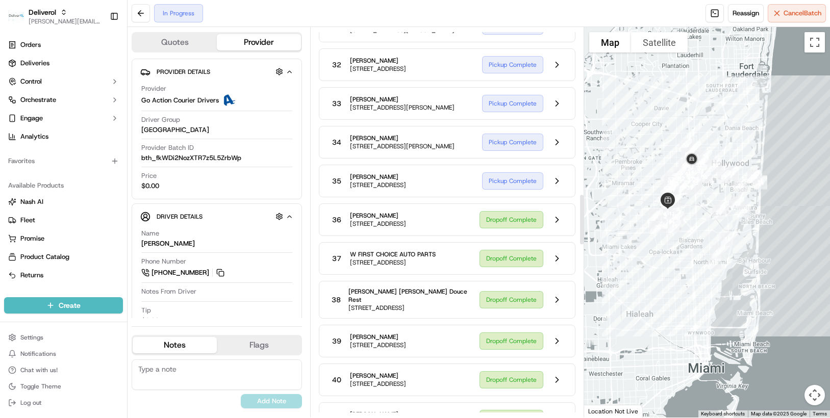
scroll to position [1326, 0]
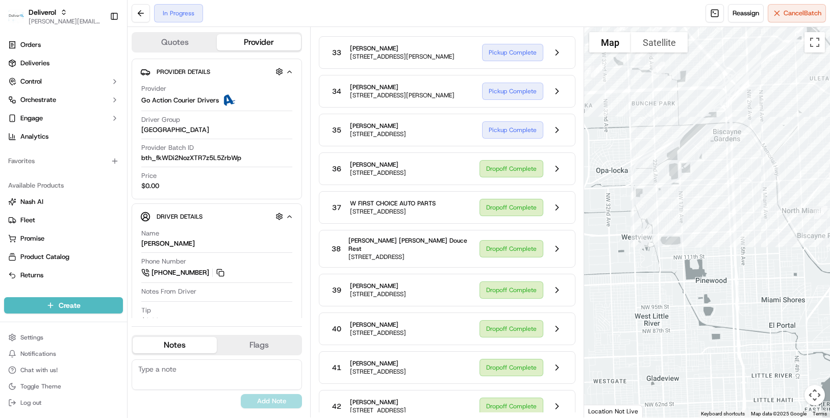
click at [638, 172] on div at bounding box center [707, 222] width 246 height 391
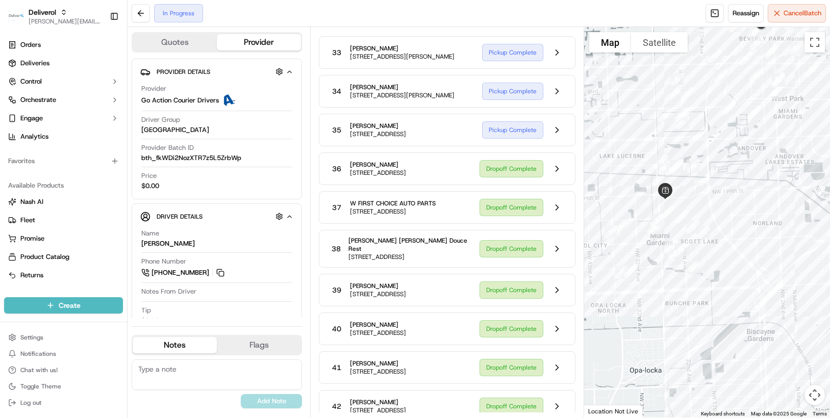
drag, startPoint x: 638, startPoint y: 172, endPoint x: 672, endPoint y: 373, distance: 203.7
click at [672, 373] on div at bounding box center [707, 222] width 246 height 391
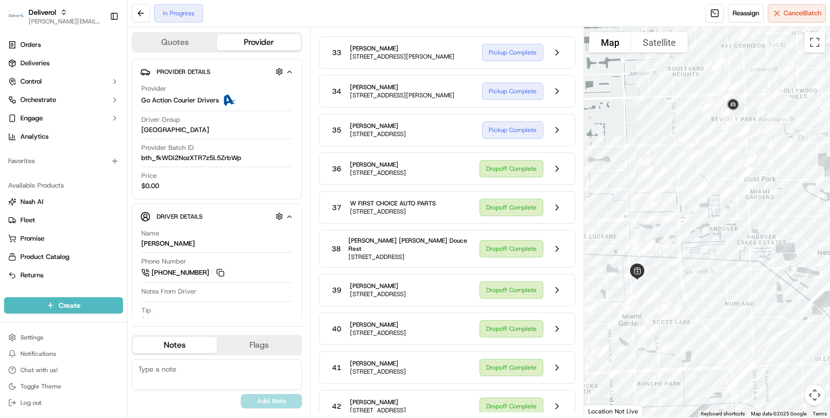
drag, startPoint x: 756, startPoint y: 221, endPoint x: 728, endPoint y: 303, distance: 87.3
click at [728, 303] on div at bounding box center [707, 222] width 246 height 391
click at [559, 178] on button at bounding box center [556, 168] width 19 height 19
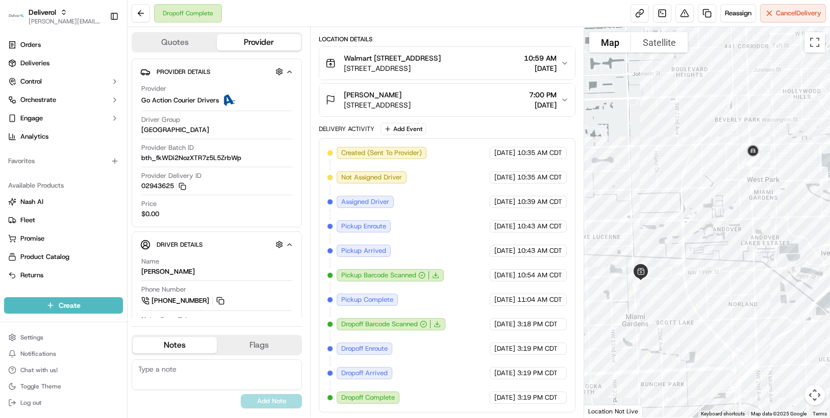
scroll to position [252, 0]
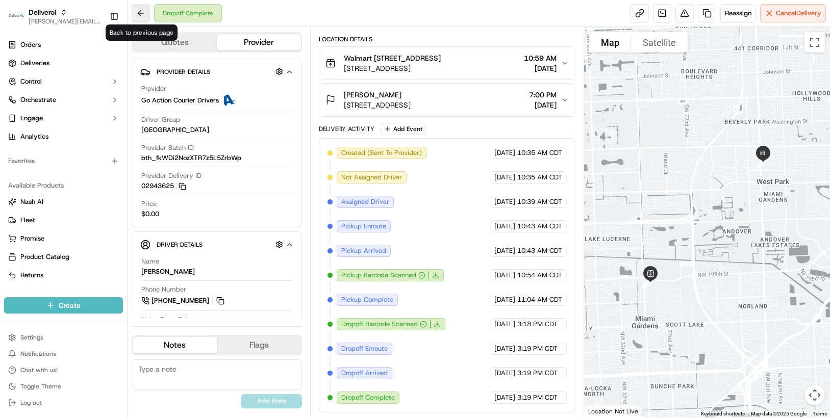
click at [140, 14] on button at bounding box center [141, 13] width 18 height 18
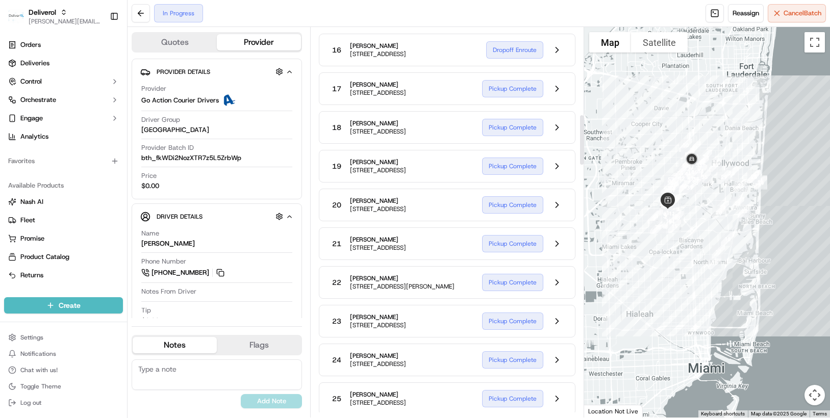
scroll to position [663, 0]
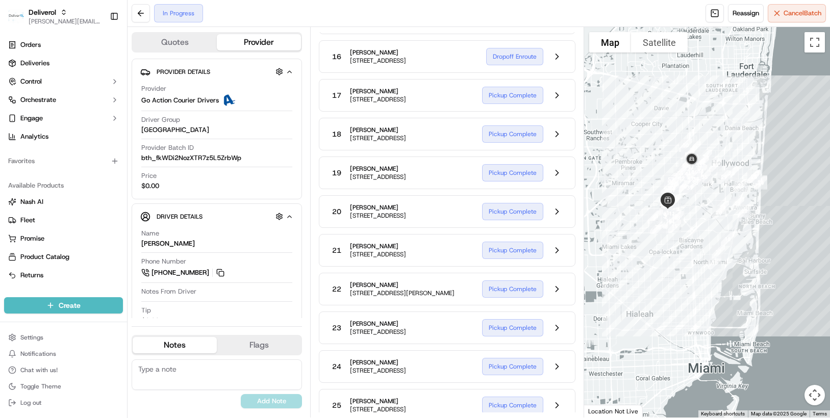
click at [554, 28] on button at bounding box center [556, 17] width 19 height 19
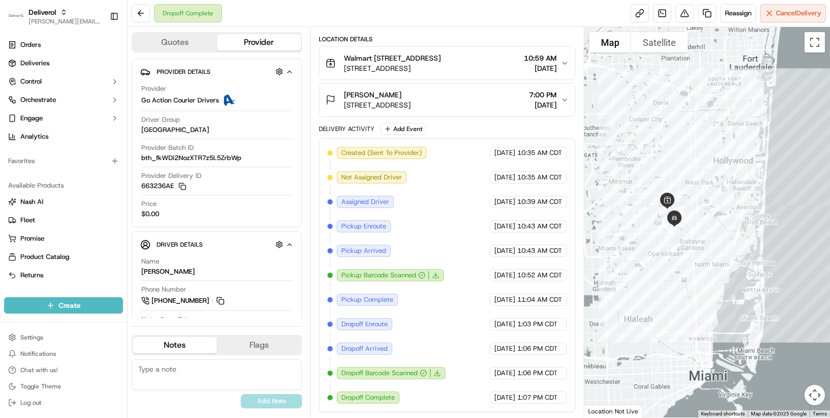
scroll to position [252, 0]
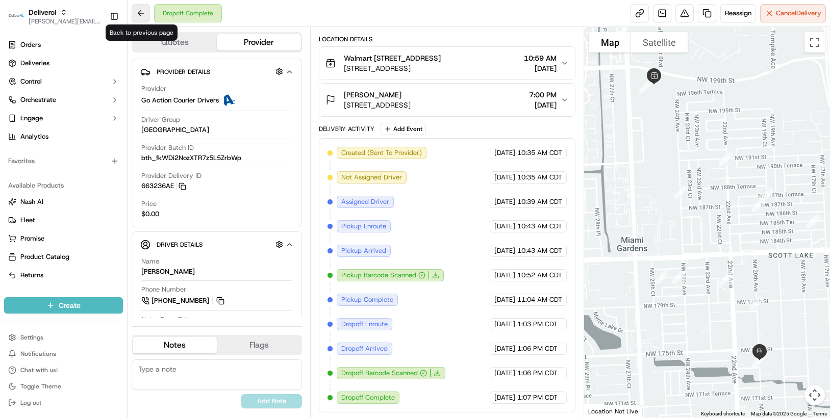
click at [142, 10] on button at bounding box center [141, 13] width 18 height 18
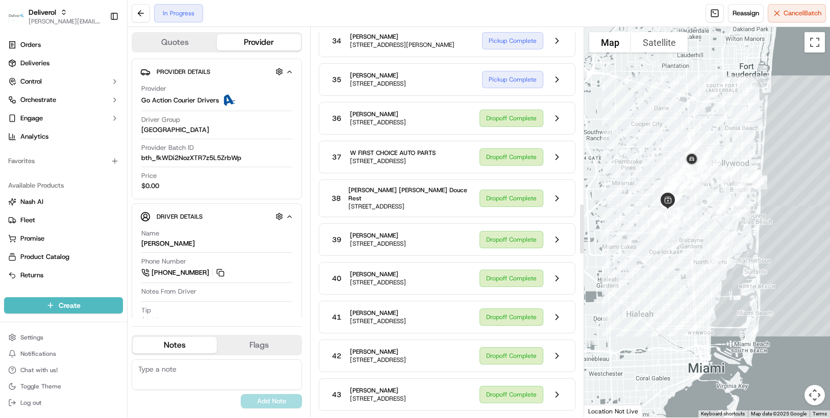
scroll to position [1377, 0]
click at [553, 127] on button at bounding box center [556, 117] width 19 height 19
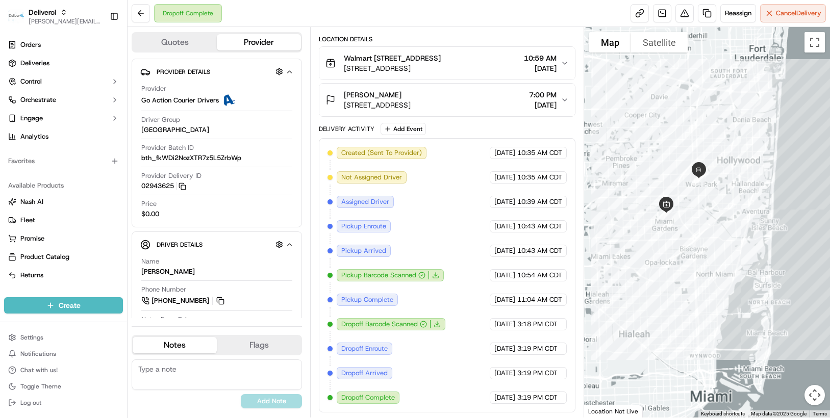
scroll to position [252, 0]
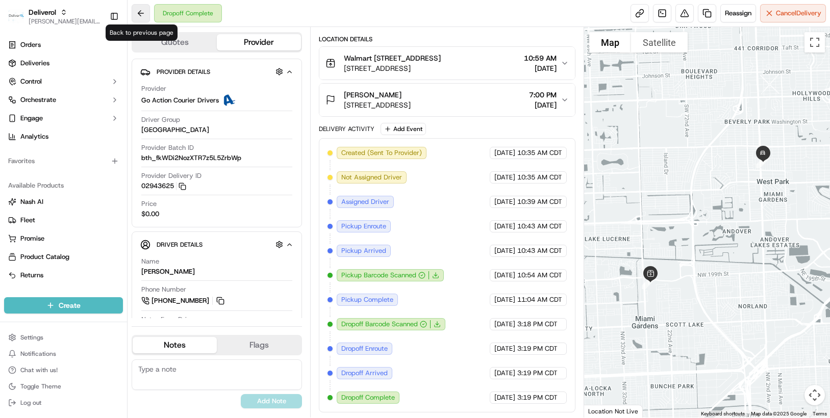
click at [144, 13] on button at bounding box center [141, 13] width 18 height 18
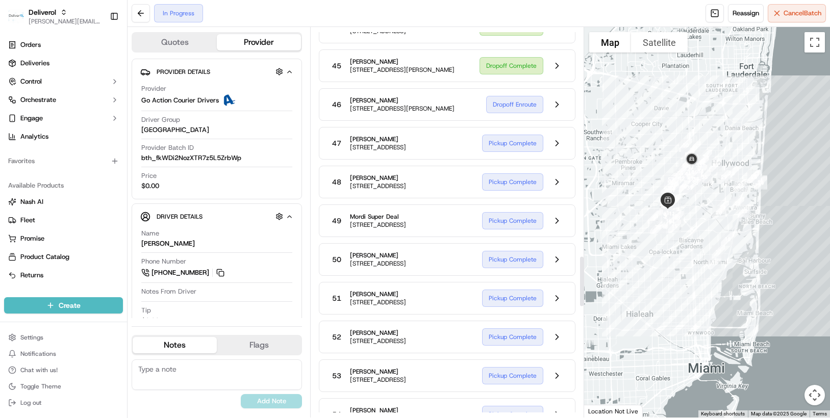
scroll to position [1785, 0]
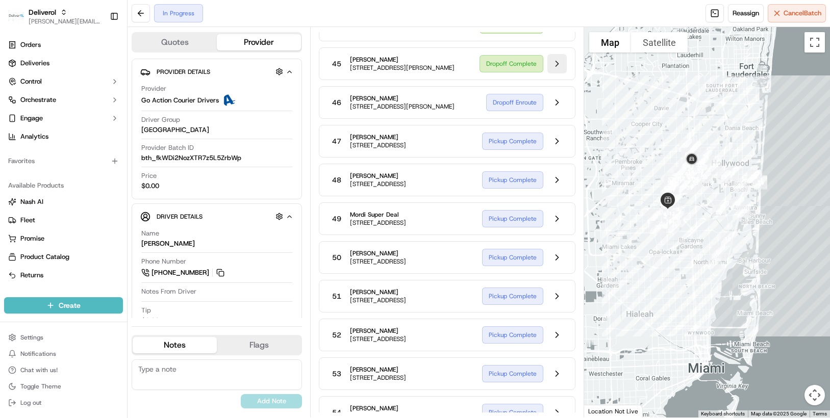
click at [554, 73] on button at bounding box center [556, 63] width 19 height 19
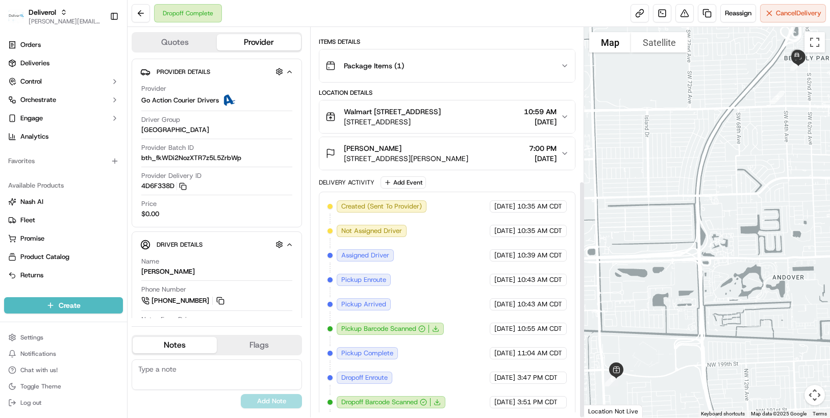
scroll to position [252, 0]
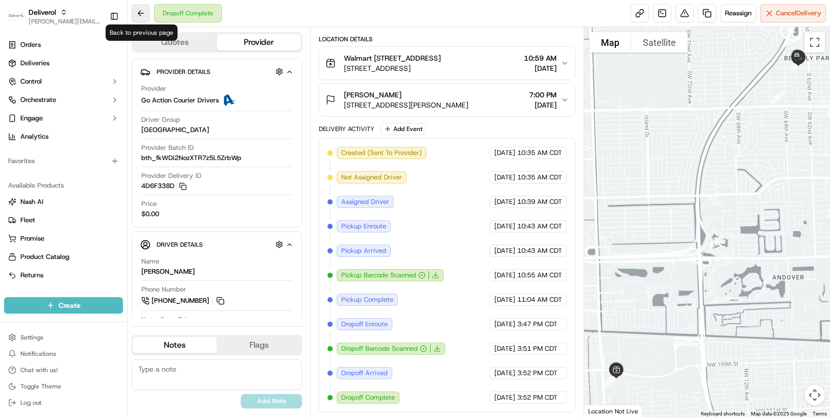
click at [142, 14] on button at bounding box center [141, 13] width 18 height 18
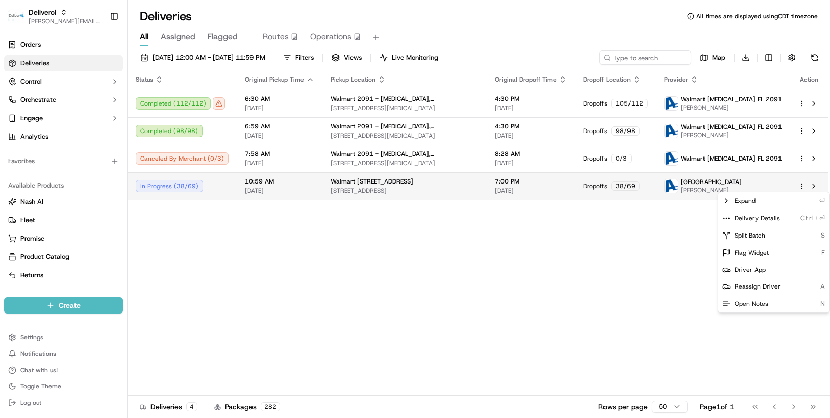
click at [801, 184] on html "Deliverol [PERSON_NAME][EMAIL_ADDRESS][PERSON_NAME][DOMAIN_NAME] Toggle Sidebar…" at bounding box center [415, 209] width 830 height 418
click at [770, 217] on span "Delivery Details" at bounding box center [756, 218] width 45 height 8
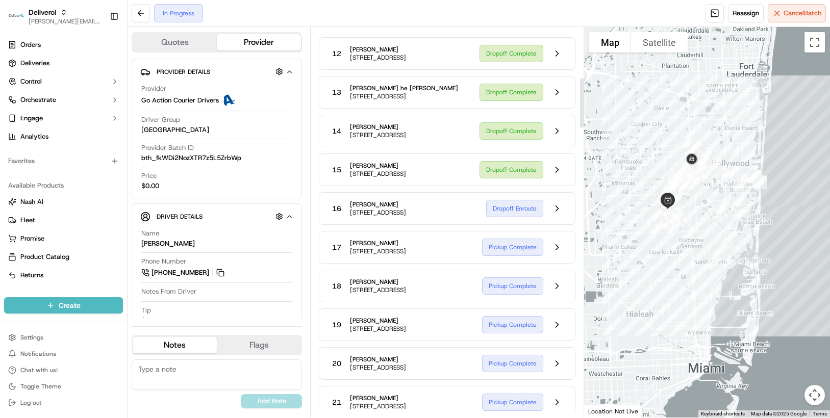
scroll to position [561, 0]
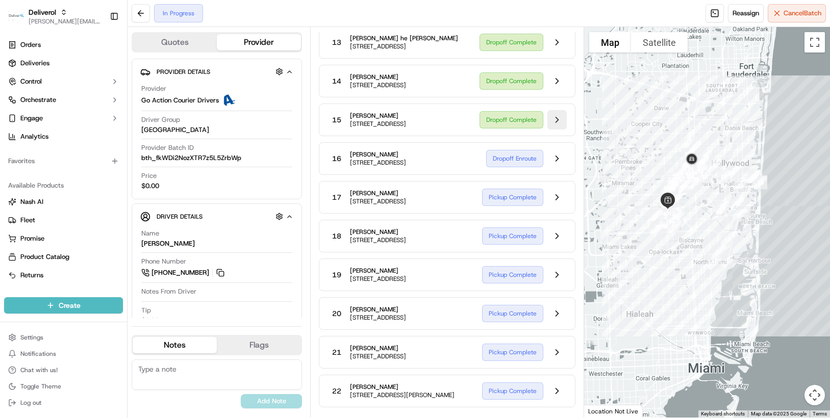
click at [555, 130] on button at bounding box center [556, 119] width 19 height 19
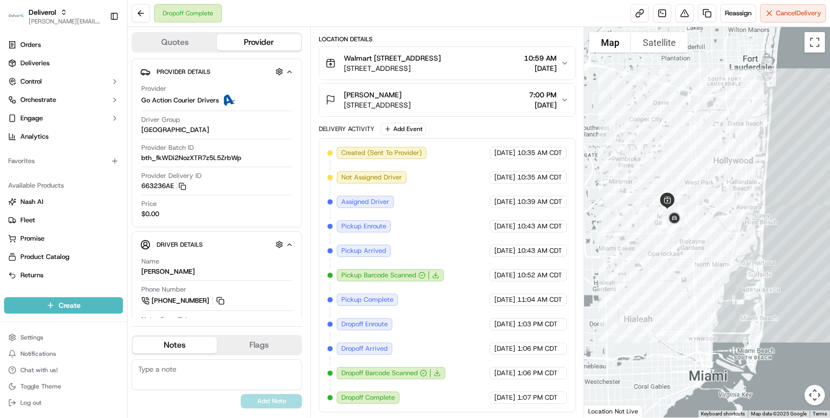
scroll to position [252, 0]
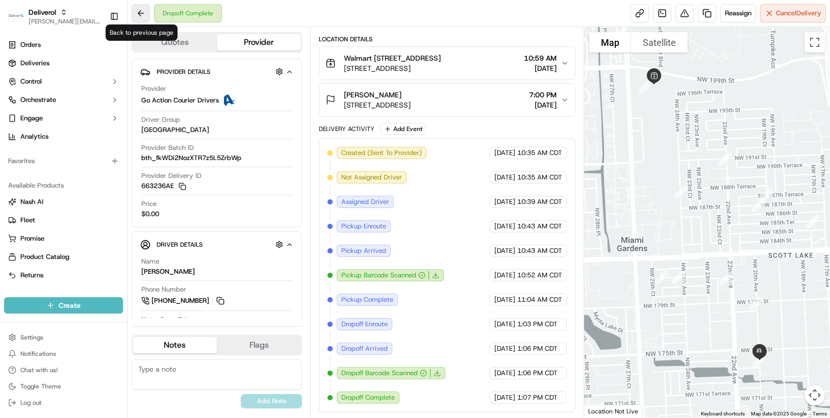
click at [144, 18] on button at bounding box center [141, 13] width 18 height 18
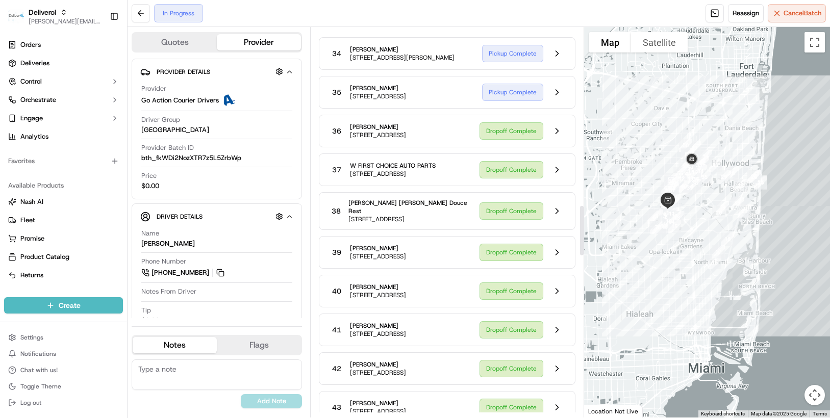
scroll to position [1377, 0]
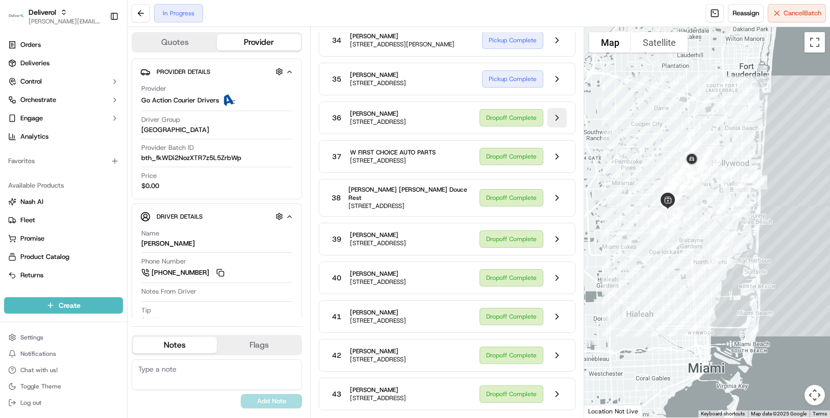
click at [555, 127] on button at bounding box center [556, 117] width 19 height 19
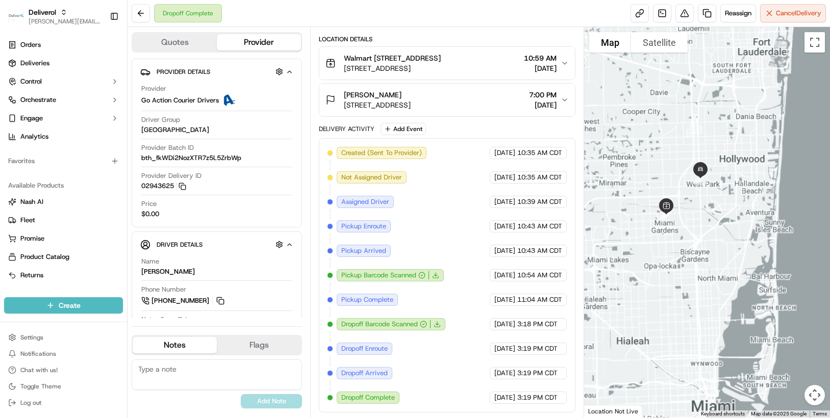
scroll to position [252, 0]
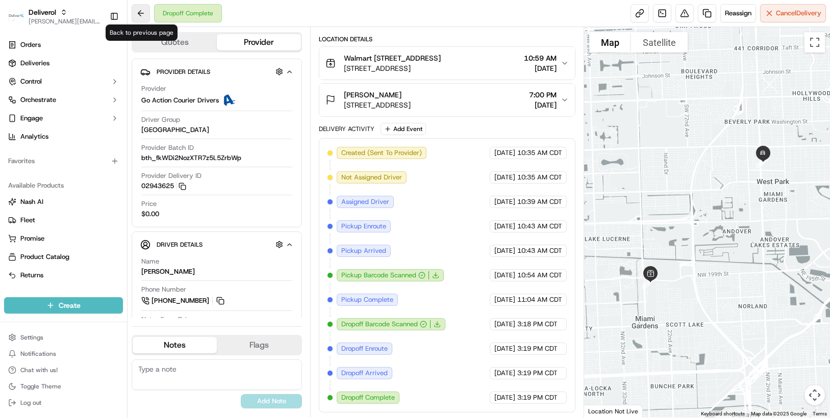
click at [146, 16] on button at bounding box center [141, 13] width 18 height 18
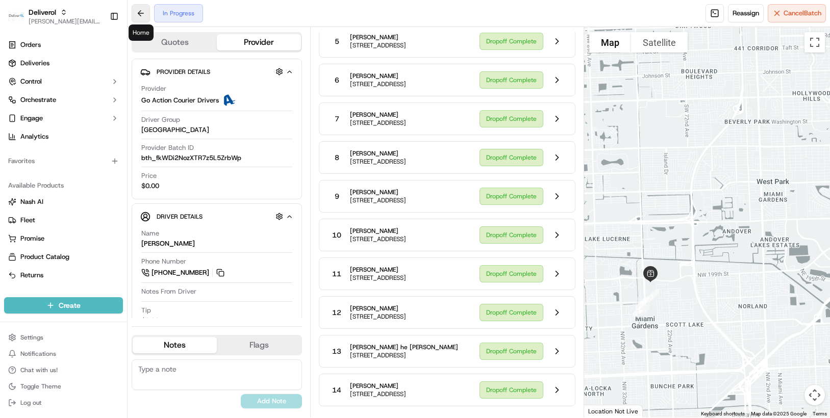
scroll to position [1377, 0]
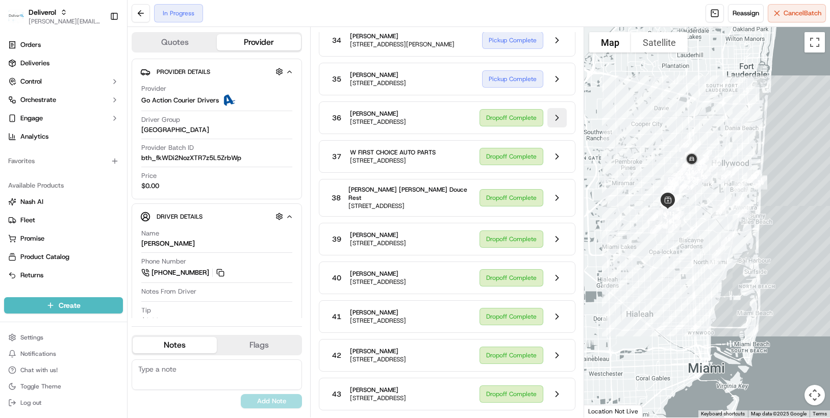
click at [554, 127] on button at bounding box center [556, 117] width 19 height 19
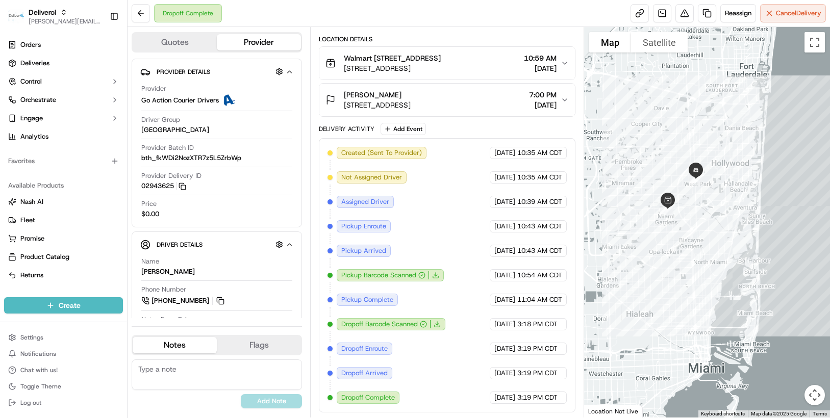
scroll to position [252, 0]
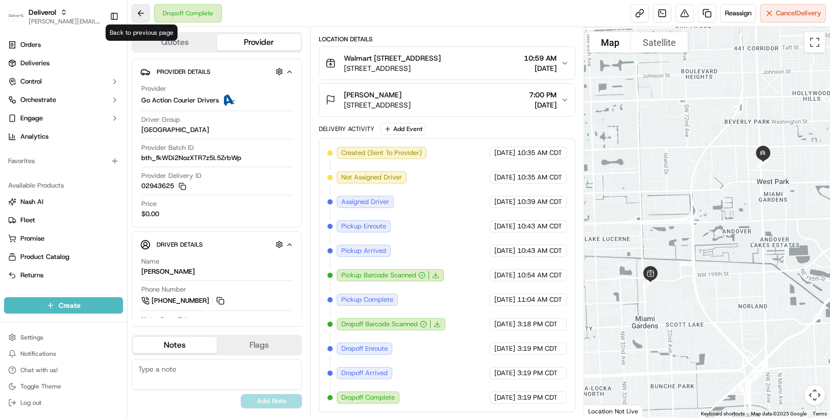
click at [146, 17] on button at bounding box center [141, 13] width 18 height 18
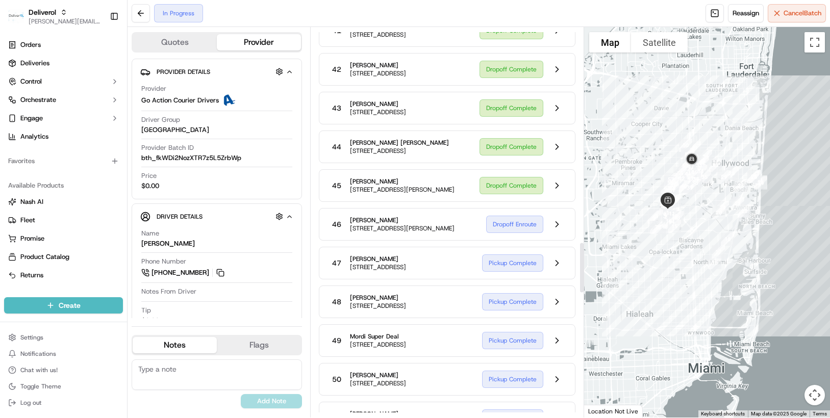
scroll to position [1734, 0]
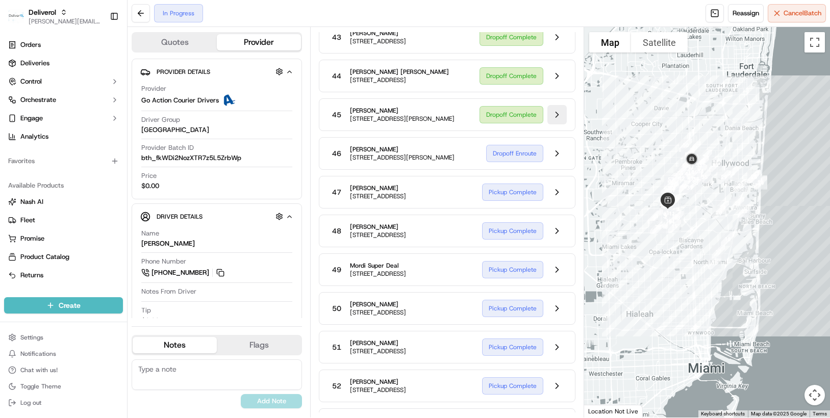
click at [557, 124] on button at bounding box center [556, 114] width 19 height 19
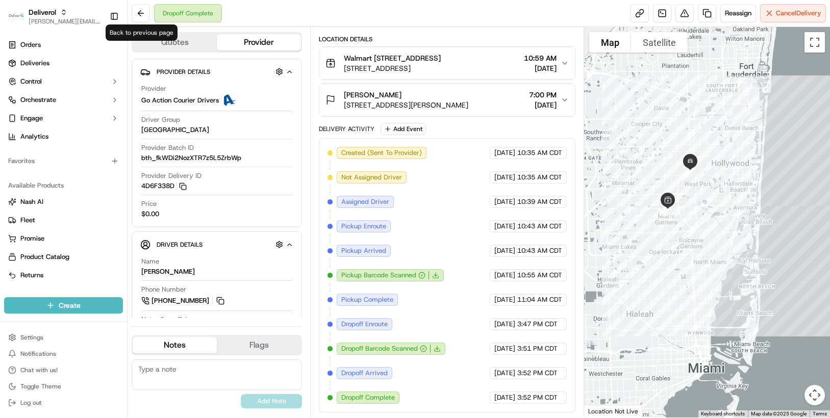
scroll to position [252, 0]
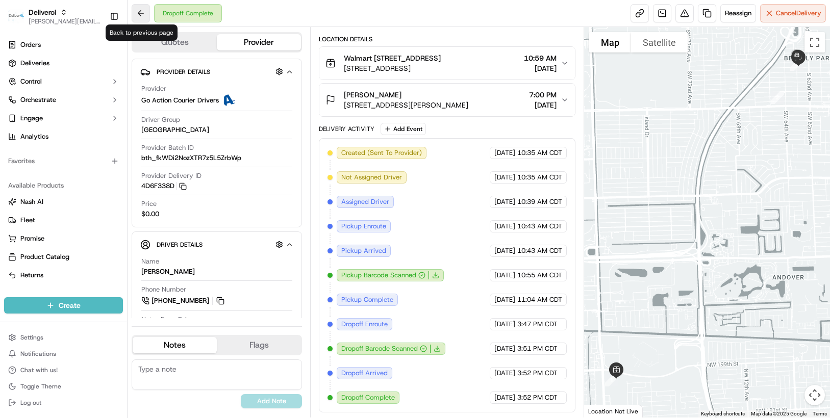
click at [136, 14] on button at bounding box center [141, 13] width 18 height 18
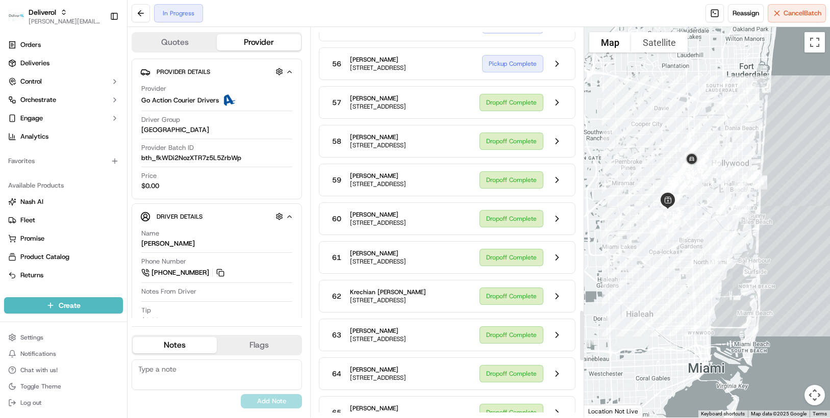
scroll to position [2244, 0]
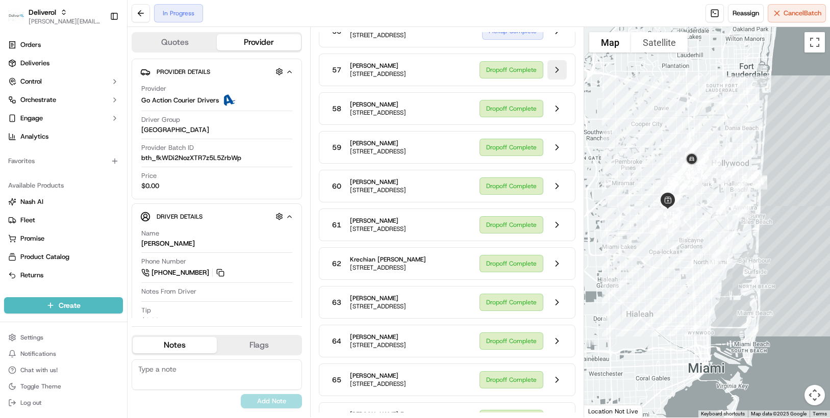
click at [555, 80] on button at bounding box center [556, 69] width 19 height 19
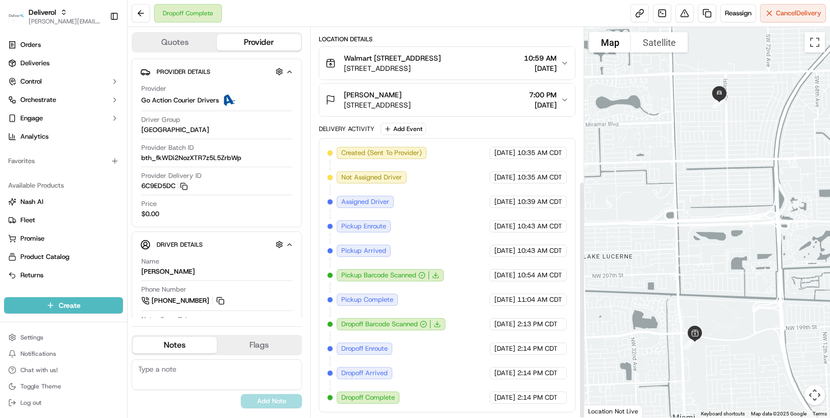
scroll to position [252, 0]
click at [141, 16] on button at bounding box center [141, 13] width 18 height 18
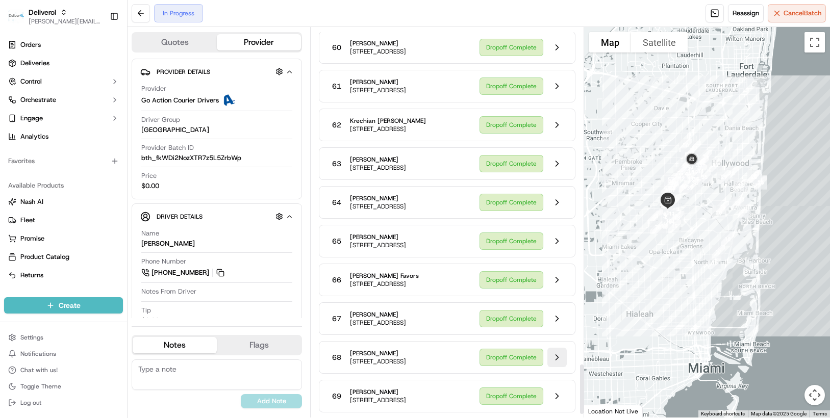
scroll to position [2627, 0]
click at [553, 393] on button at bounding box center [556, 396] width 19 height 19
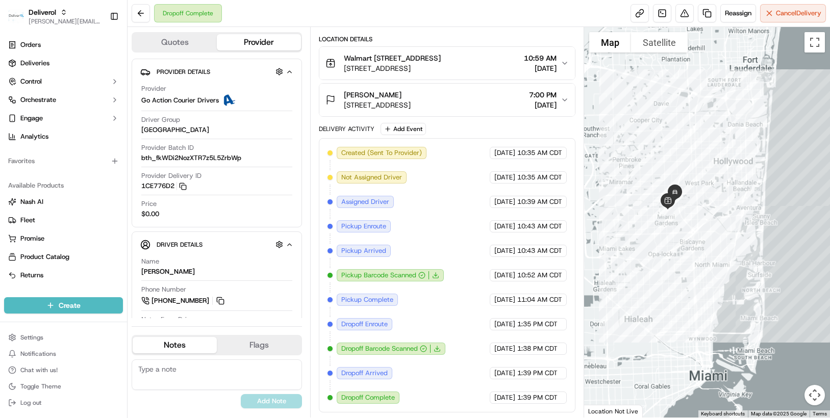
scroll to position [252, 0]
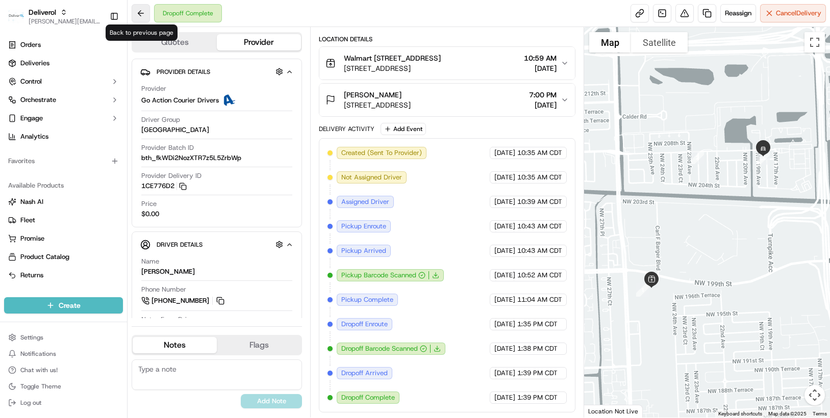
click at [141, 12] on button at bounding box center [141, 13] width 18 height 18
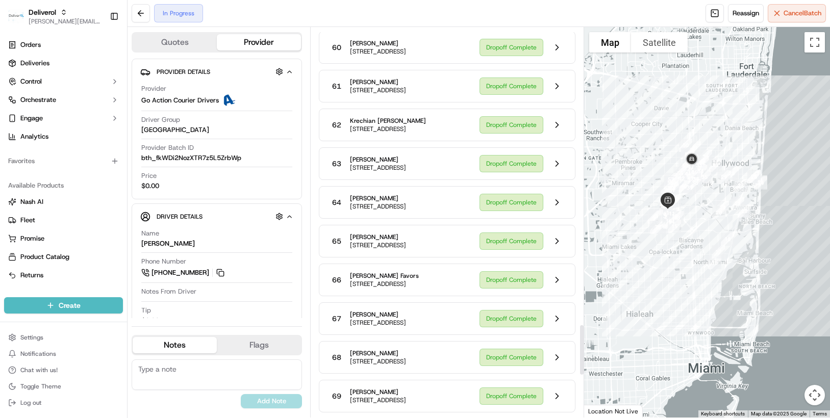
scroll to position [2270, 0]
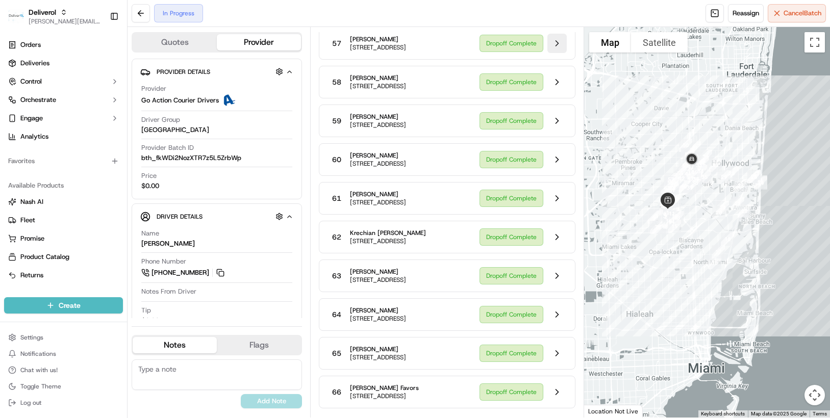
click at [556, 53] on button at bounding box center [556, 43] width 19 height 19
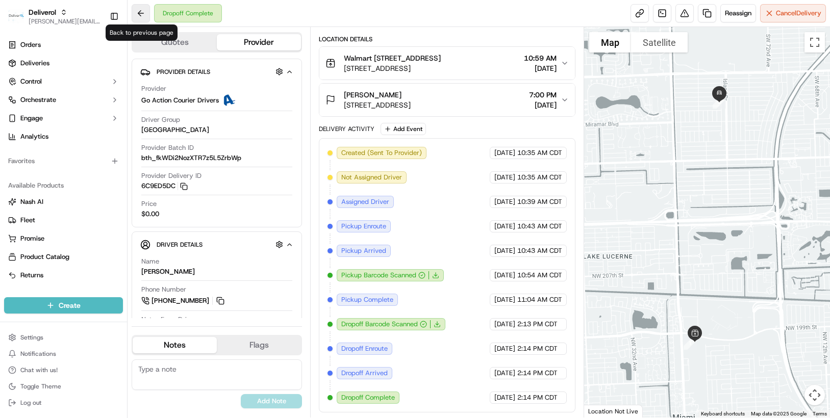
click at [143, 11] on button at bounding box center [141, 13] width 18 height 18
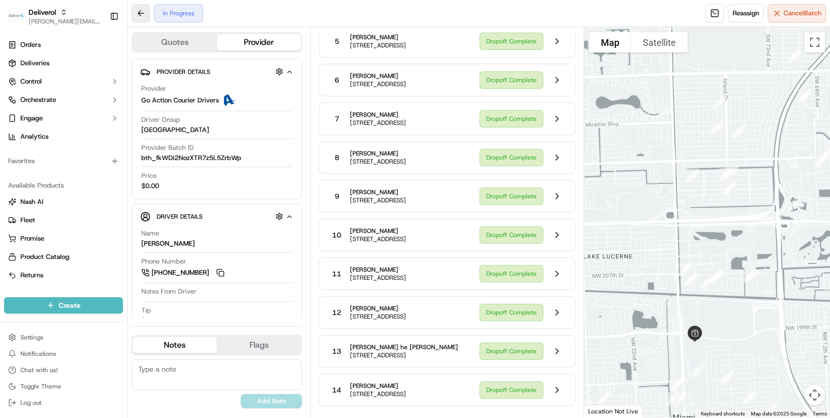
scroll to position [2270, 0]
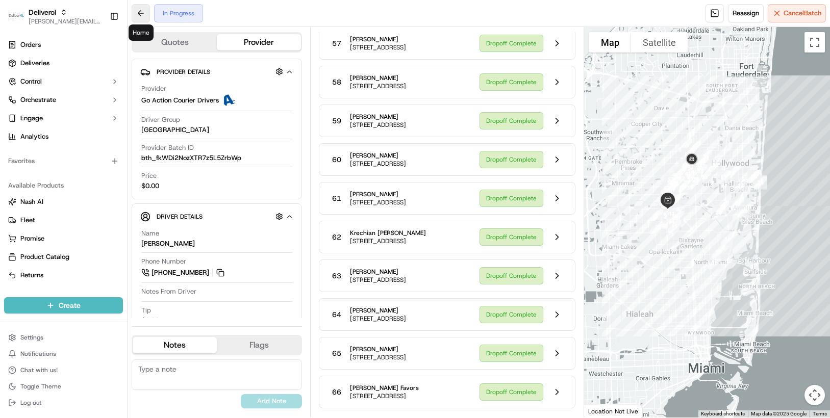
click at [143, 14] on button at bounding box center [141, 13] width 18 height 18
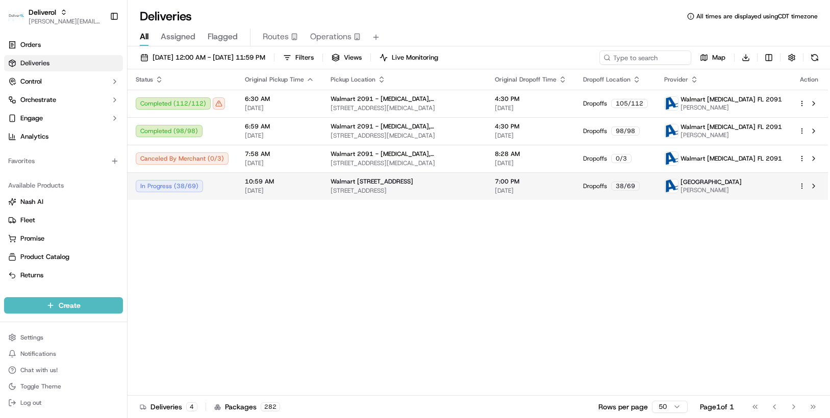
click at [800, 186] on html "Deliverol [PERSON_NAME][EMAIL_ADDRESS][PERSON_NAME][DOMAIN_NAME] Toggle Sidebar…" at bounding box center [415, 209] width 830 height 418
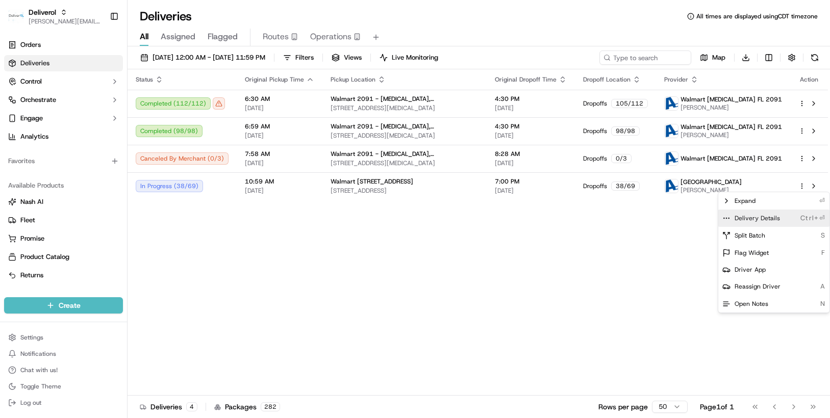
click at [761, 214] on span "Delivery Details" at bounding box center [756, 218] width 45 height 8
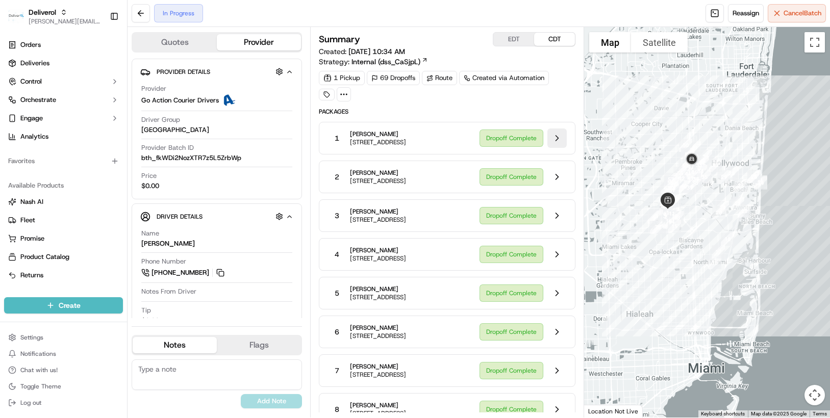
click at [559, 141] on button at bounding box center [556, 138] width 19 height 19
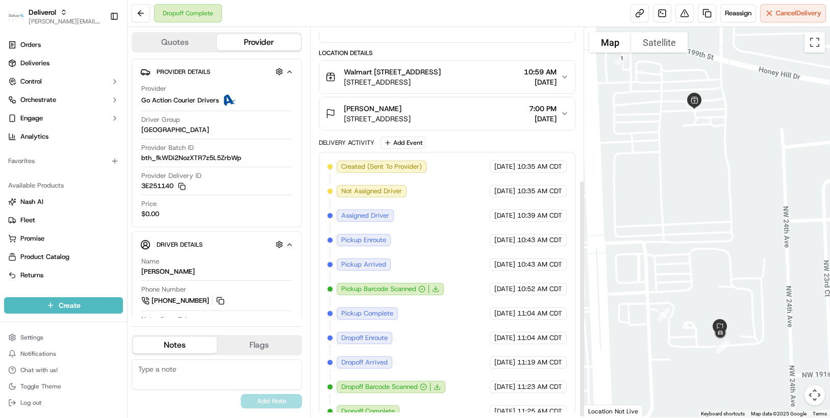
scroll to position [252, 0]
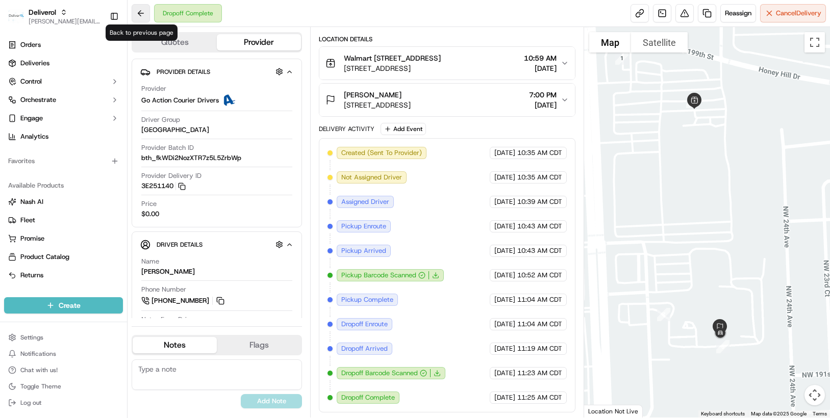
click at [137, 13] on button at bounding box center [141, 13] width 18 height 18
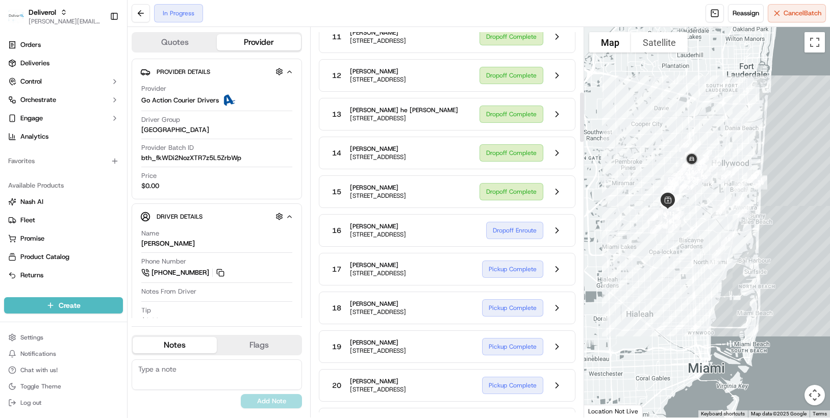
scroll to position [507, 0]
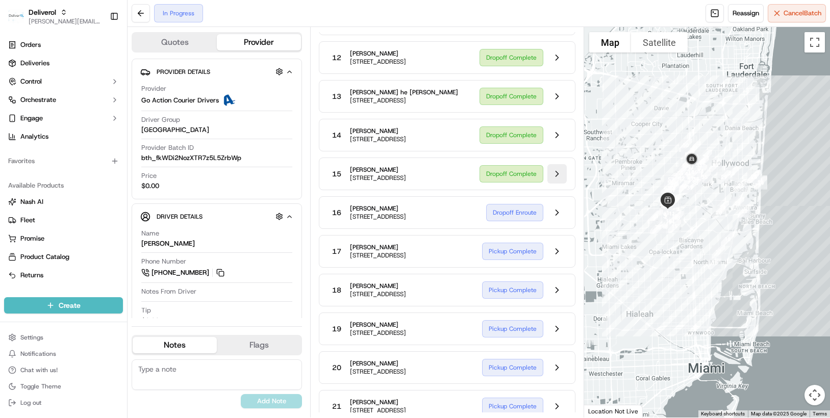
click at [558, 184] on button at bounding box center [556, 173] width 19 height 19
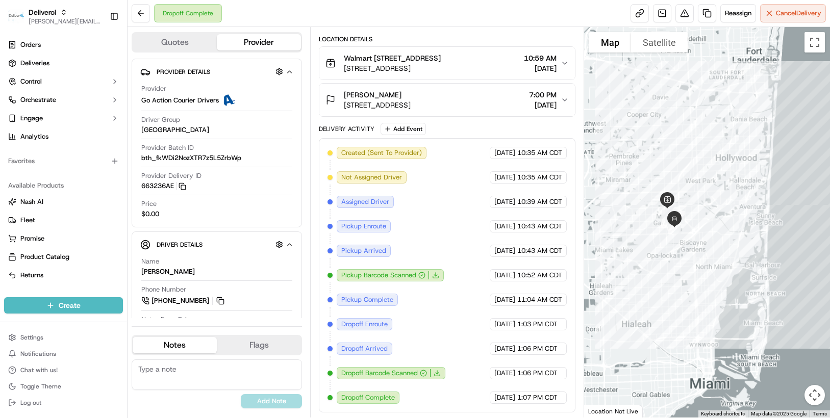
scroll to position [252, 0]
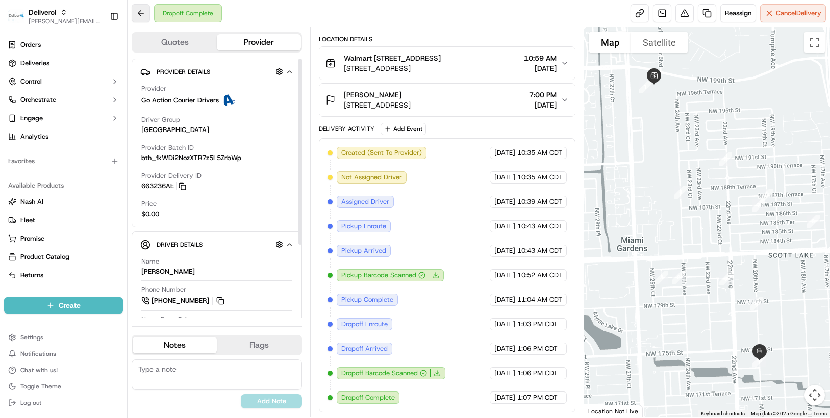
click at [140, 13] on button at bounding box center [141, 13] width 18 height 18
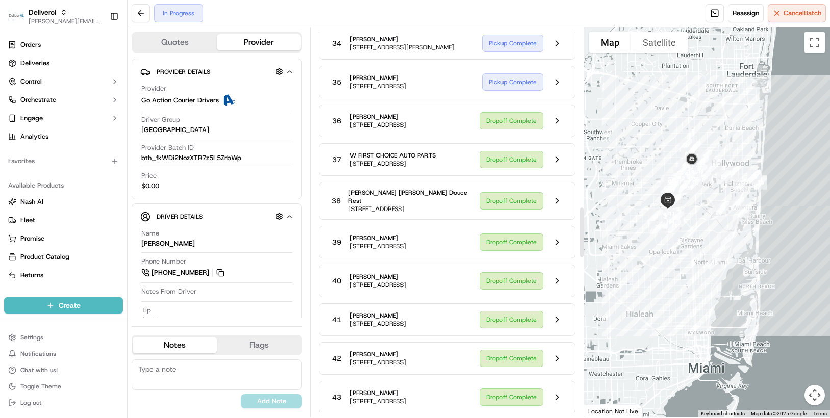
scroll to position [1425, 0]
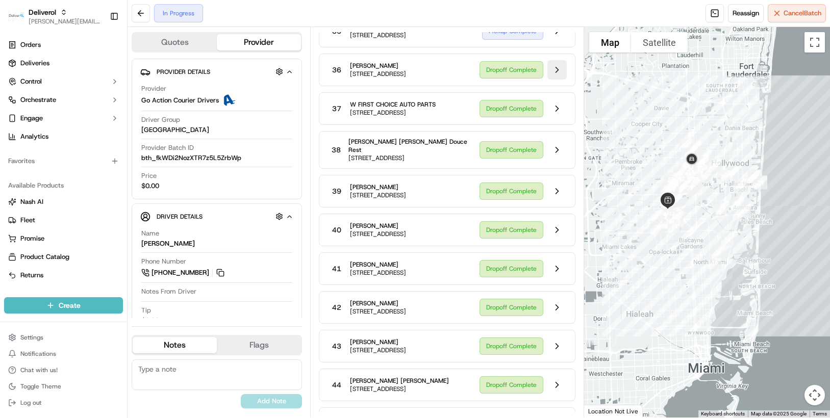
click at [555, 80] on button at bounding box center [556, 69] width 19 height 19
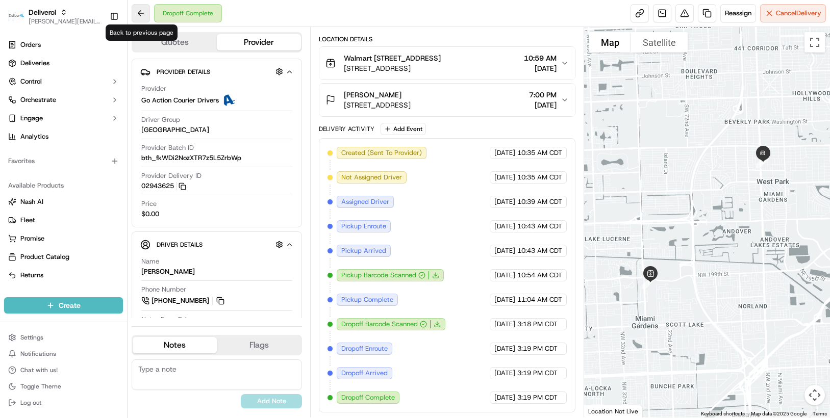
click at [137, 11] on button at bounding box center [141, 13] width 18 height 18
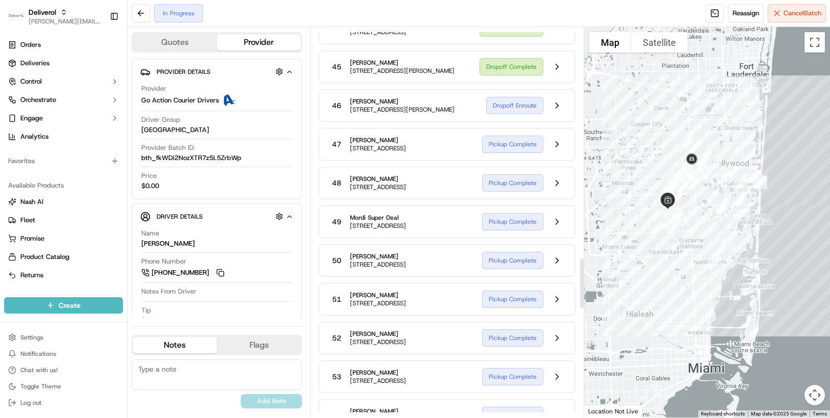
scroll to position [1833, 0]
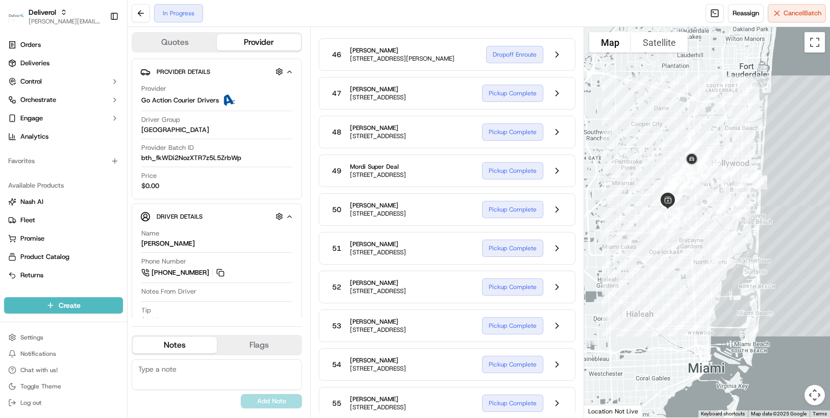
click at [555, 25] on button at bounding box center [556, 15] width 19 height 19
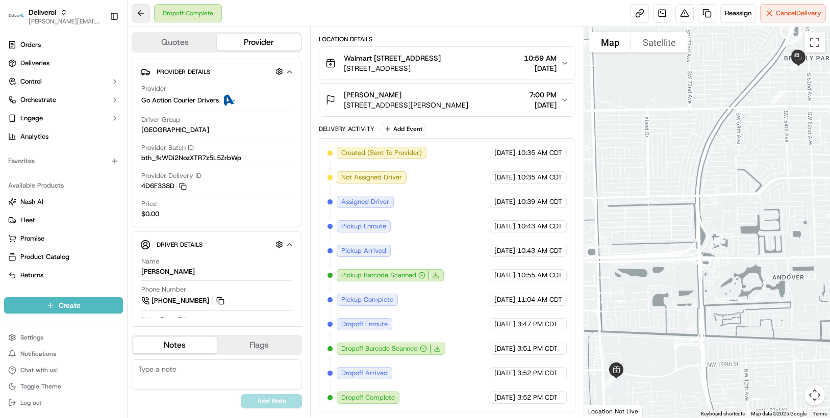
click at [140, 14] on button at bounding box center [141, 13] width 18 height 18
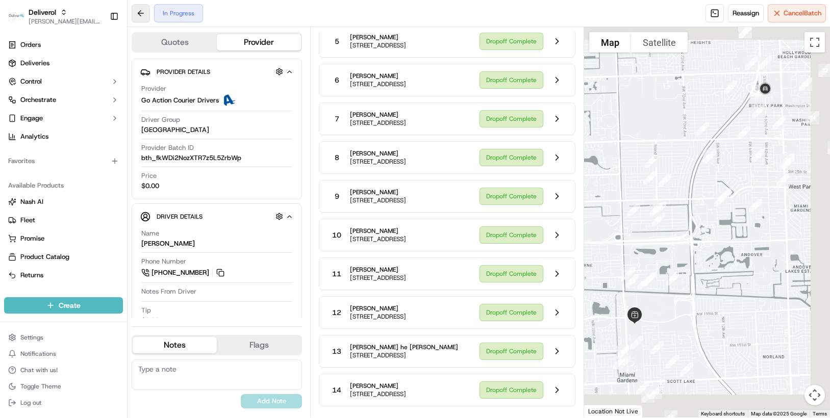
scroll to position [1833, 0]
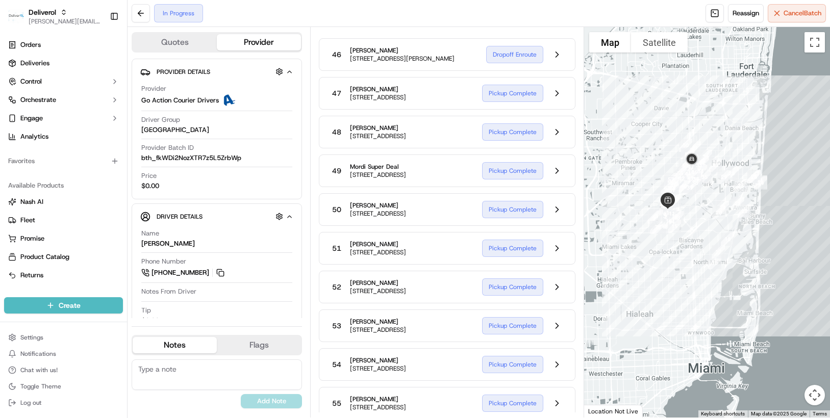
click at [554, 25] on button at bounding box center [556, 15] width 19 height 19
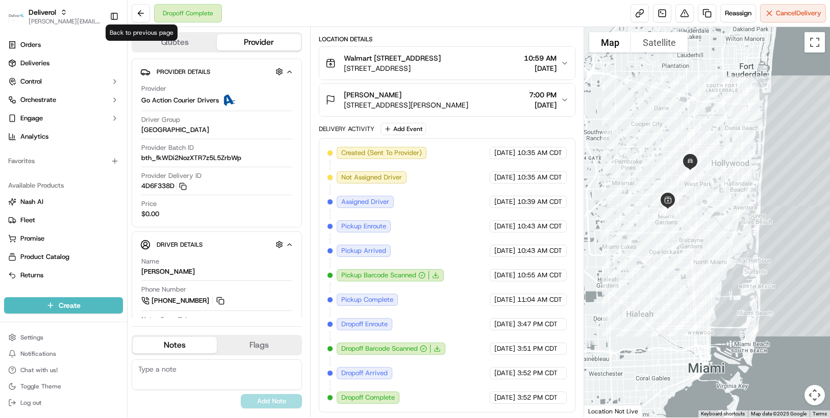
scroll to position [252, 0]
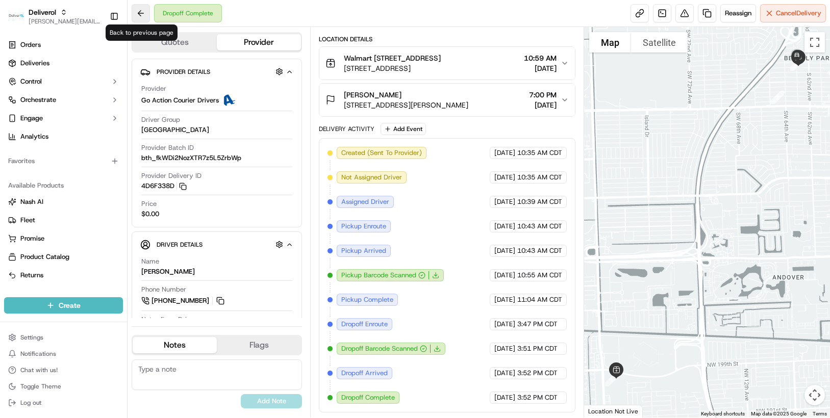
click at [145, 15] on button at bounding box center [141, 13] width 18 height 18
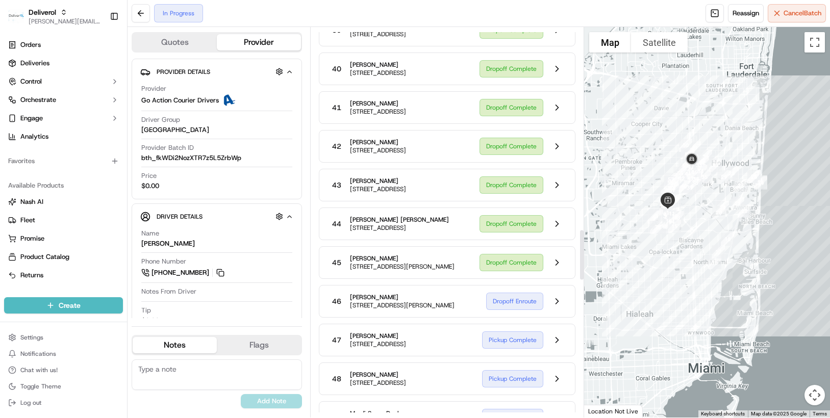
scroll to position [1527, 0]
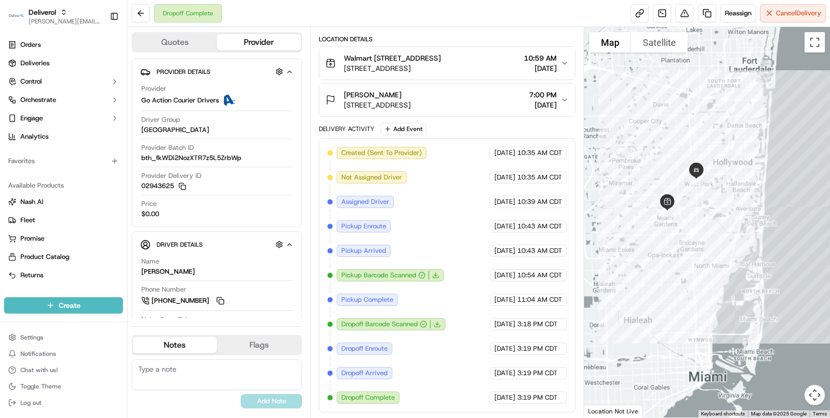
scroll to position [252, 0]
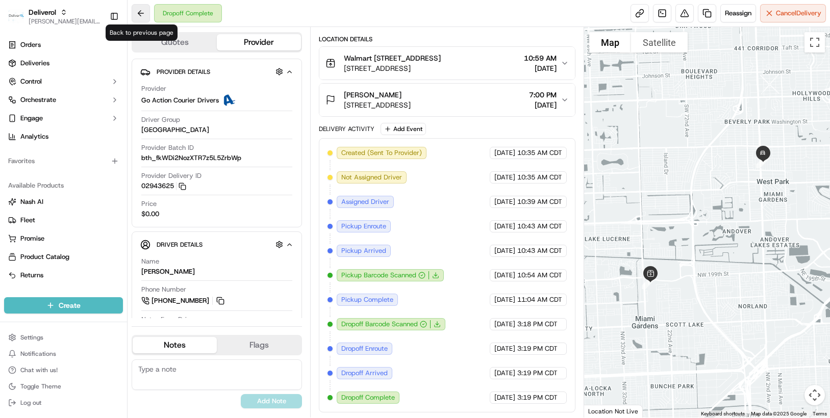
click at [139, 11] on button at bounding box center [141, 13] width 18 height 18
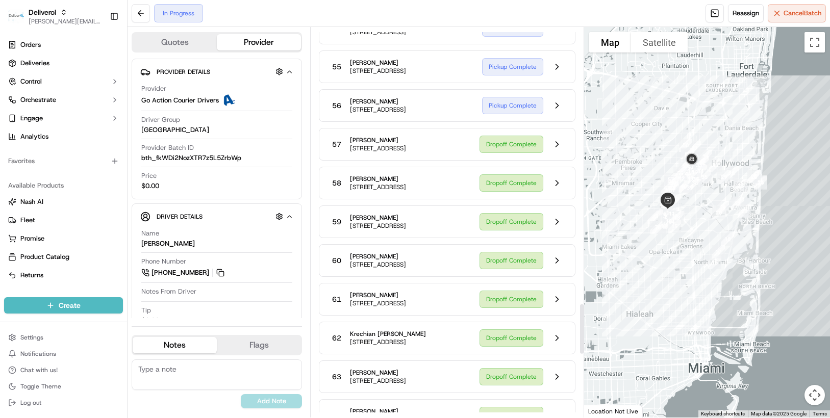
scroll to position [2190, 0]
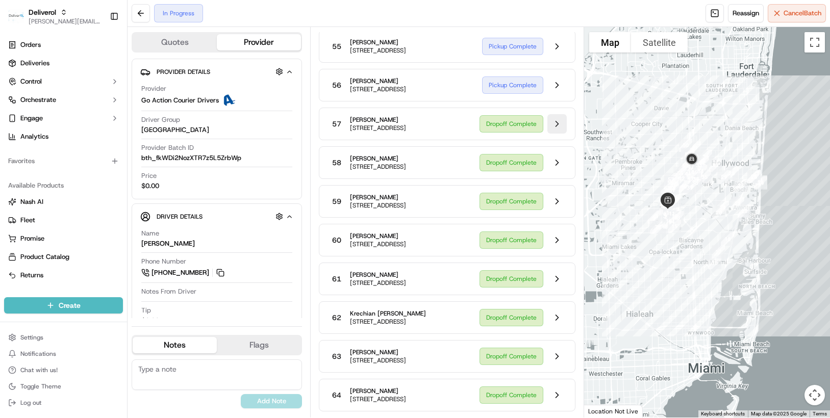
click at [553, 134] on button at bounding box center [556, 123] width 19 height 19
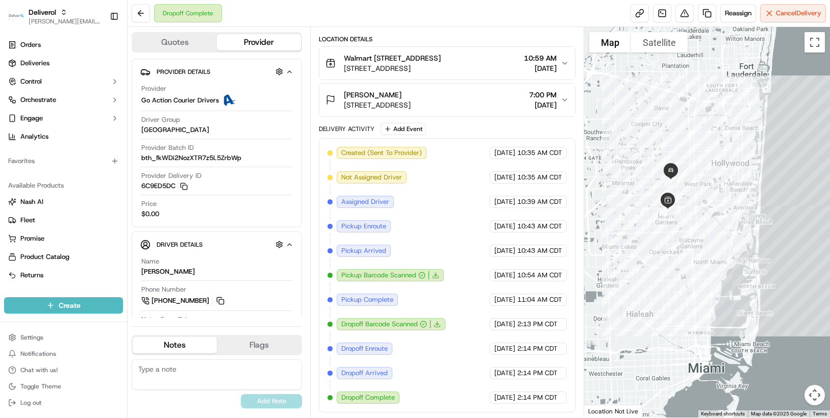
scroll to position [252, 0]
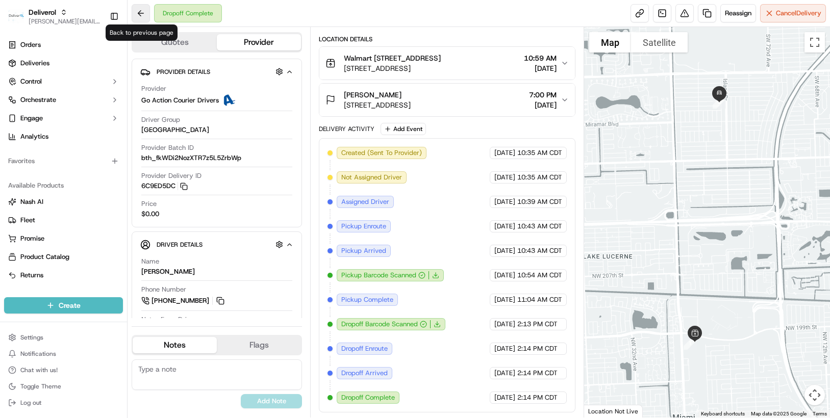
click at [138, 10] on button at bounding box center [141, 13] width 18 height 18
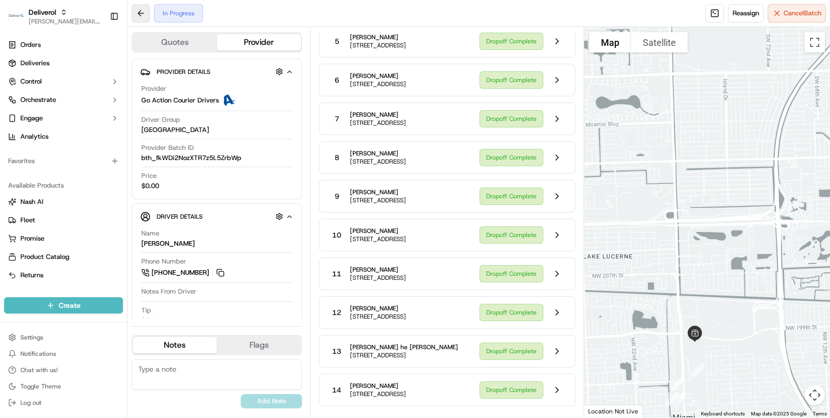
scroll to position [2190, 0]
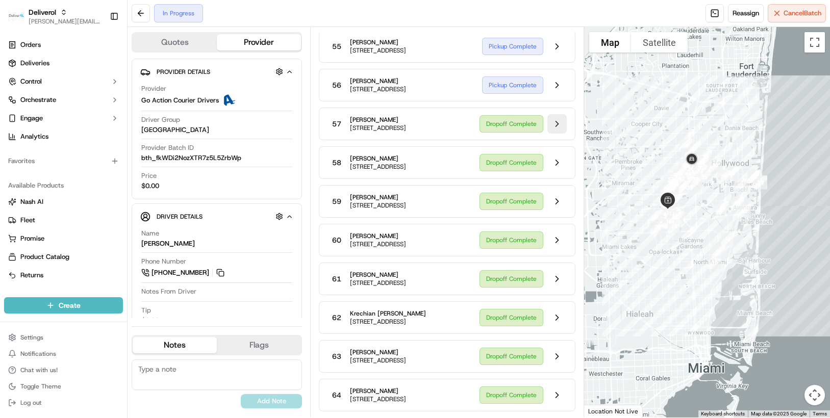
click at [560, 134] on button at bounding box center [556, 123] width 19 height 19
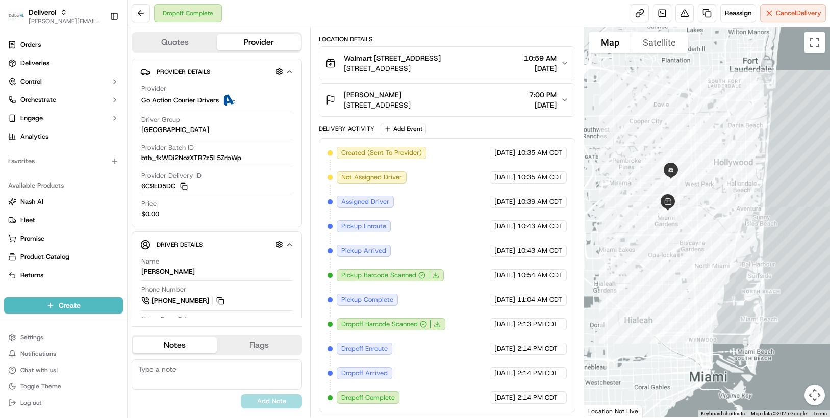
scroll to position [252, 0]
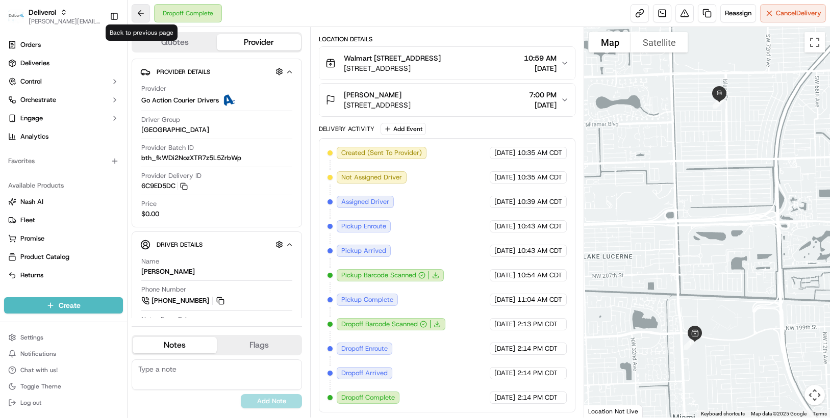
click at [138, 10] on button at bounding box center [141, 13] width 18 height 18
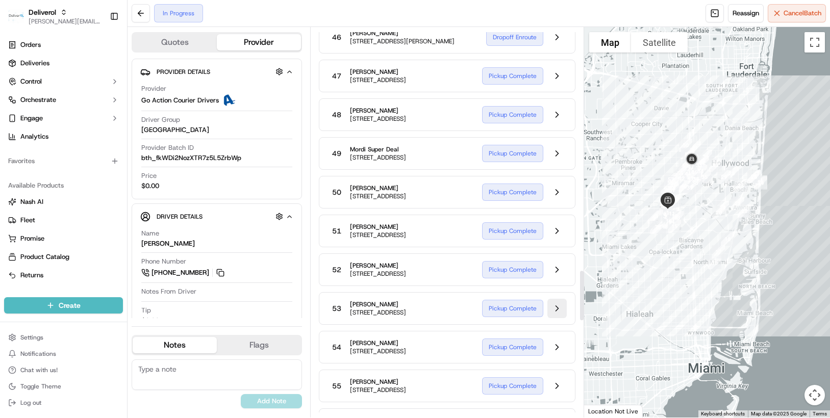
scroll to position [1833, 0]
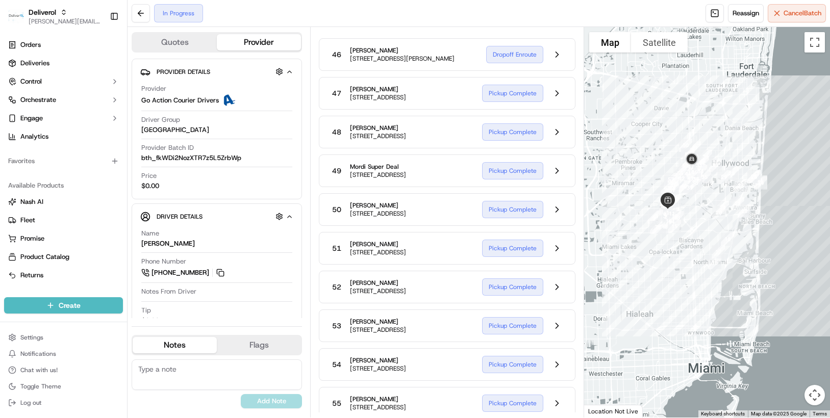
click at [554, 25] on button at bounding box center [556, 15] width 19 height 19
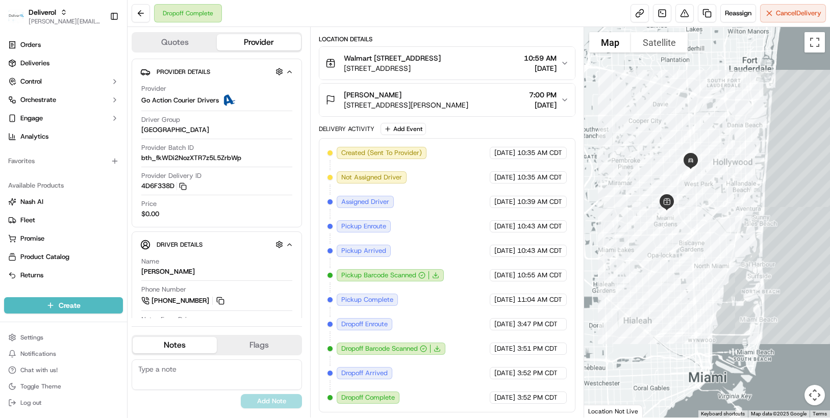
scroll to position [252, 0]
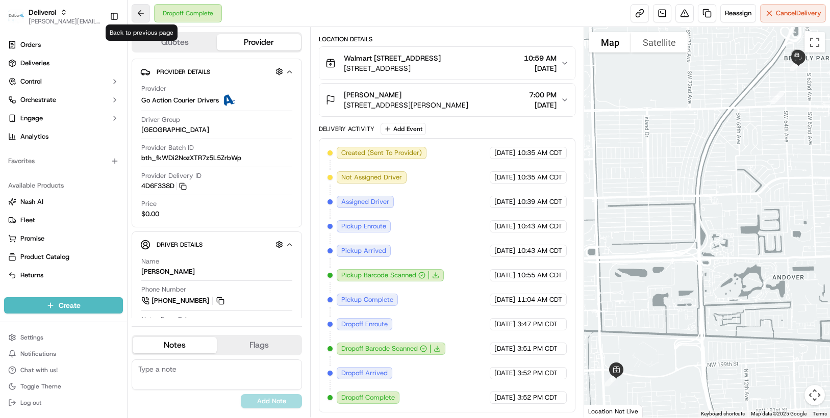
click at [143, 14] on button at bounding box center [141, 13] width 18 height 18
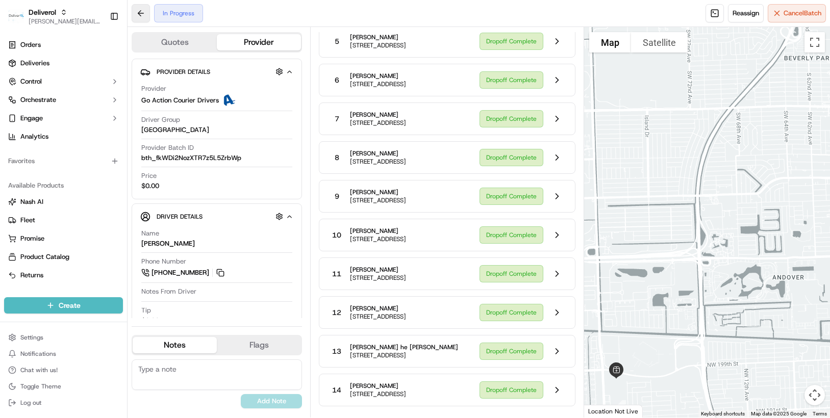
scroll to position [1833, 0]
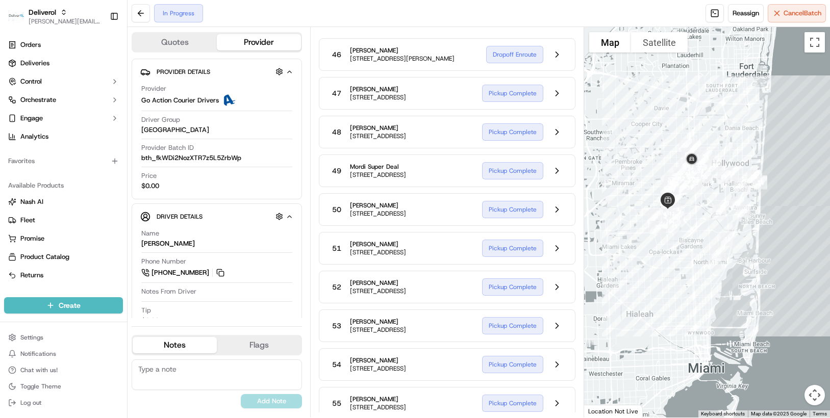
click at [556, 25] on button at bounding box center [556, 15] width 19 height 19
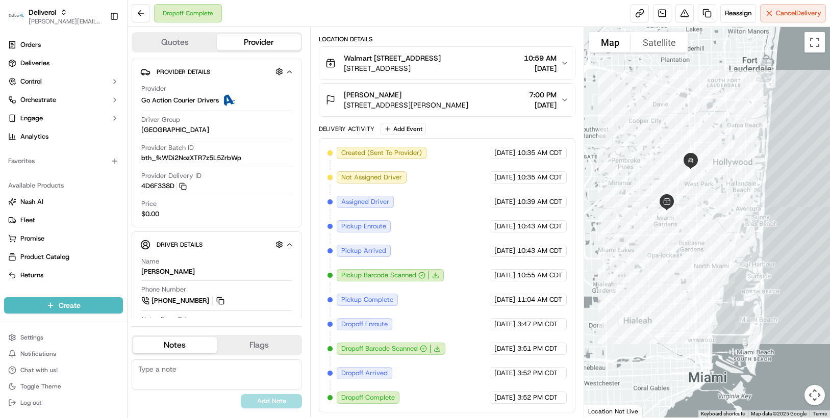
scroll to position [252, 0]
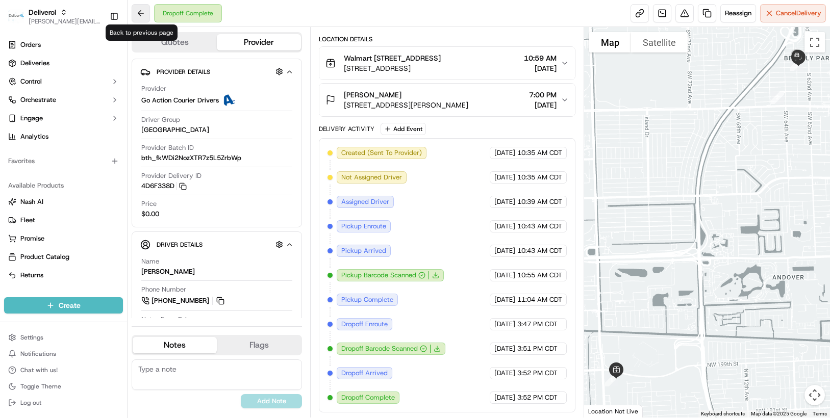
click at [137, 12] on button at bounding box center [141, 13] width 18 height 18
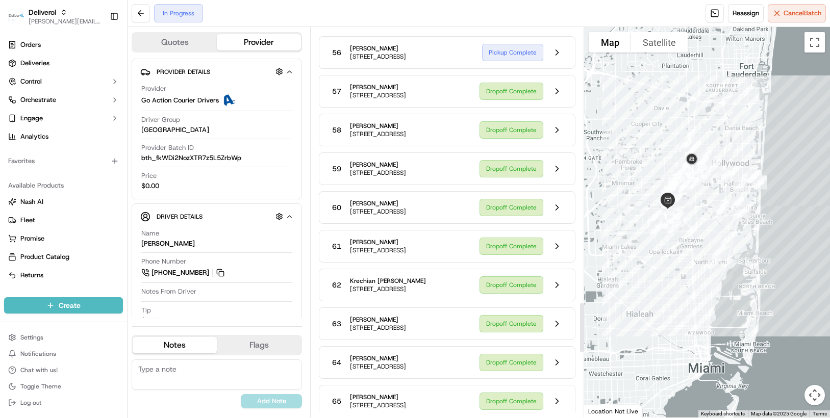
scroll to position [2292, 0]
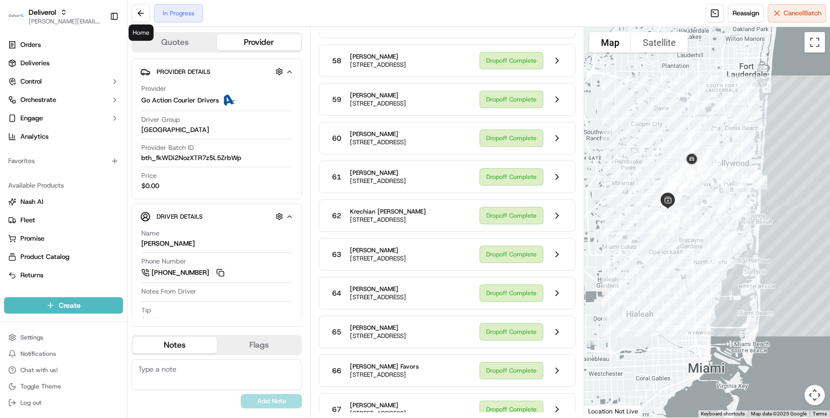
click at [556, 32] on button at bounding box center [556, 21] width 19 height 19
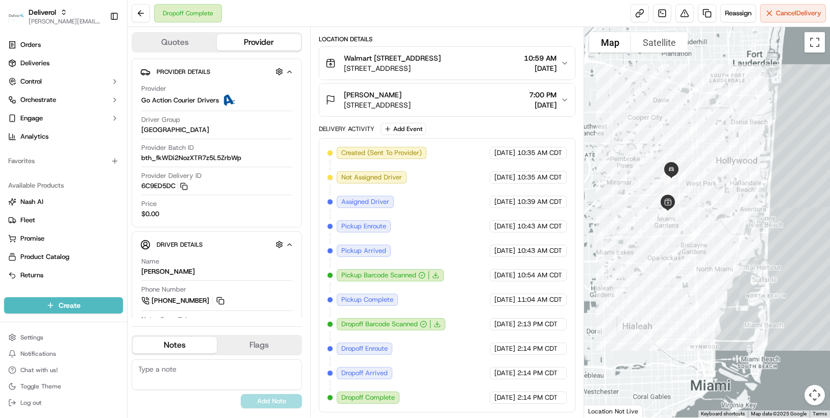
scroll to position [252, 0]
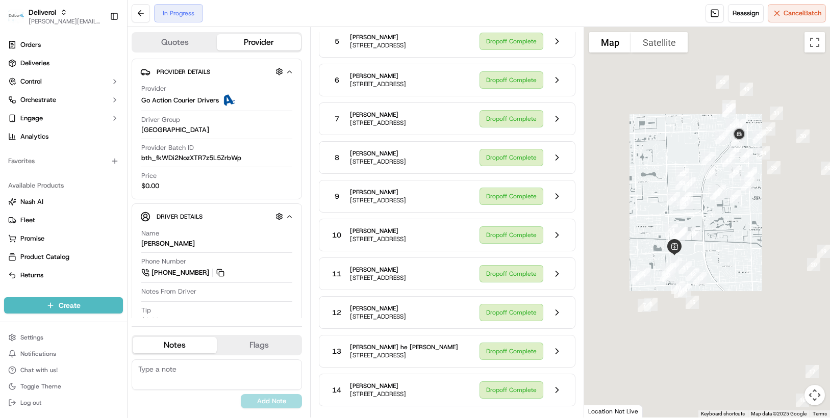
scroll to position [2292, 0]
